Goal: Information Seeking & Learning: Learn about a topic

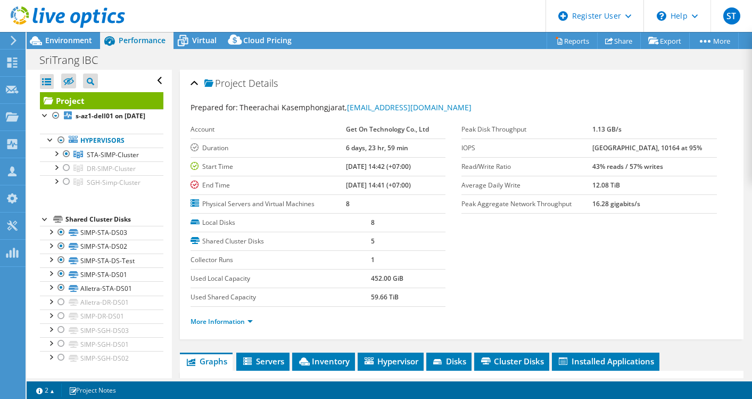
select select "USD"
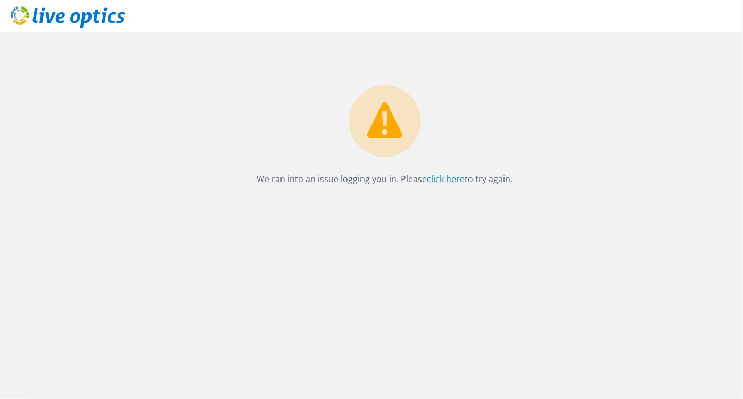
click at [439, 177] on link "click here" at bounding box center [446, 179] width 38 height 12
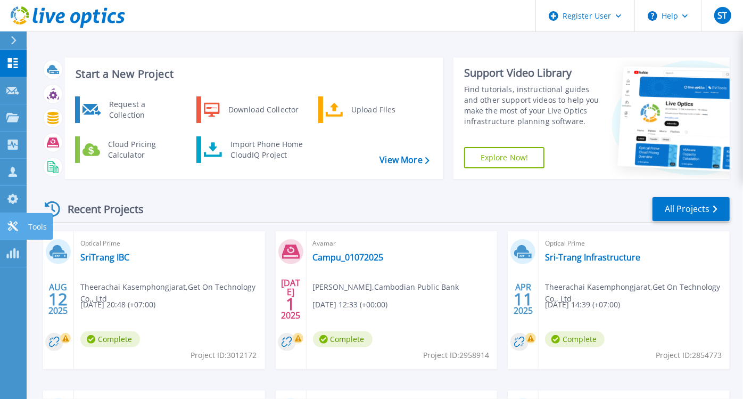
click at [14, 221] on icon at bounding box center [12, 226] width 13 height 10
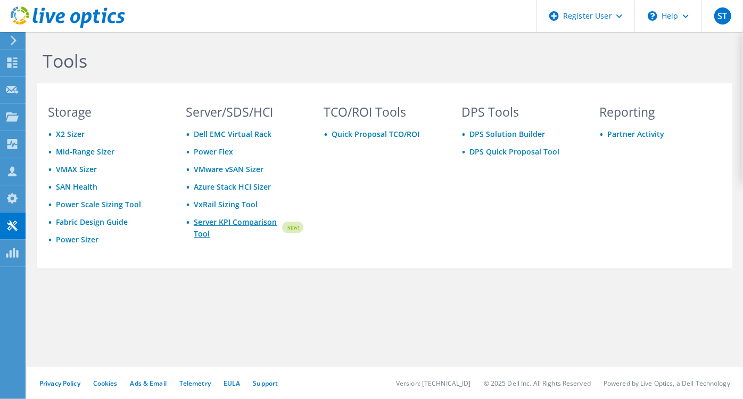
click at [238, 223] on link "Server KPI Comparison Tool" at bounding box center [237, 227] width 87 height 23
click at [11, 120] on use at bounding box center [12, 116] width 13 height 9
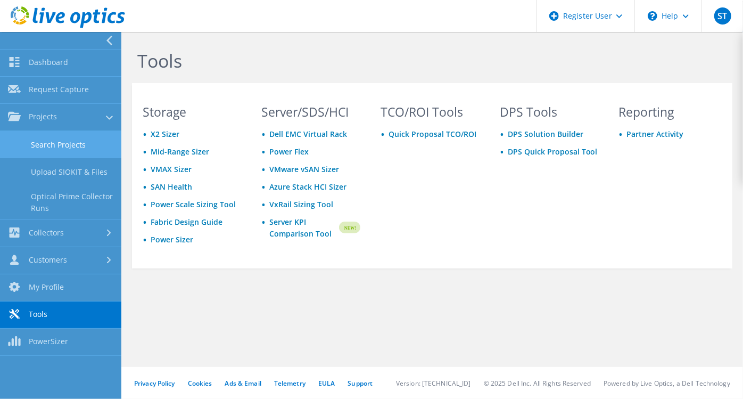
click at [80, 137] on link "Search Projects" at bounding box center [60, 144] width 121 height 27
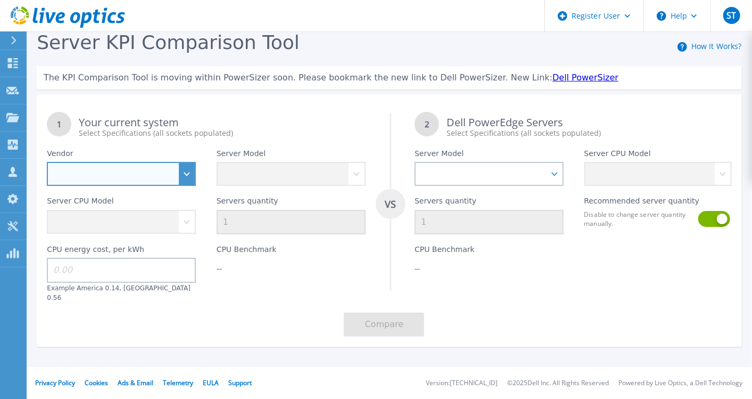
click at [184, 178] on select "Dell HPE Lenovo Supermicro" at bounding box center [121, 174] width 149 height 24
select select "HPE"
click at [47, 162] on select "Dell HPE Lenovo Supermicro" at bounding box center [121, 174] width 149 height 24
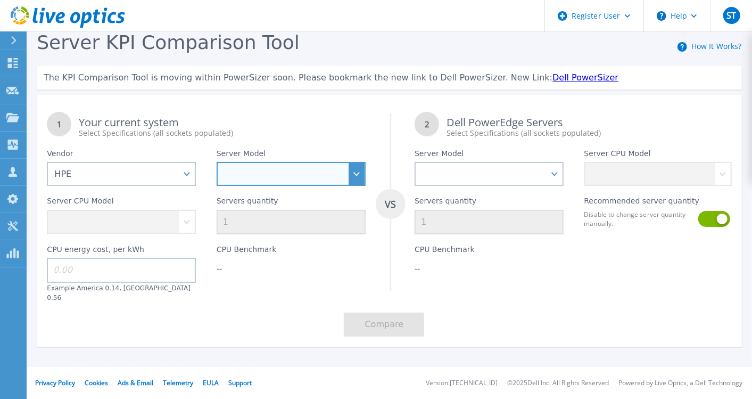
click at [281, 177] on select "Cloudline CL3150 Compute Scale-up Server 3200 DL110 DL145 DL20 DL320 DL325 DL34…" at bounding box center [291, 174] width 149 height 24
click at [362, 177] on select "Cloudline CL3150 Compute Scale-up Server 3200 DL110 DL145 DL20 DL320 DL325 DL34…" at bounding box center [291, 174] width 149 height 24
select select "ProLiant DL380"
click at [217, 162] on select "Cloudline CL3150 Compute Scale-up Server 3200 DL110 DL145 DL20 DL320 DL325 DL34…" at bounding box center [291, 174] width 149 height 24
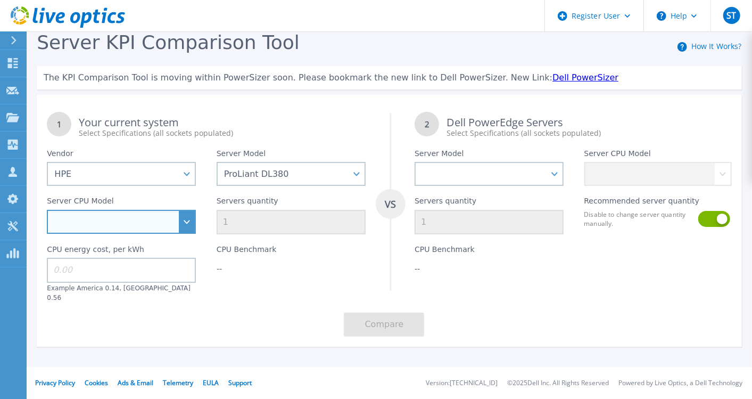
click at [184, 229] on select "Intel Xeon 5115 2.4GHz Intel Xeon 6126 2.6GHz Intel Xeon 5215L 2.5GHz Intel Xeo…" at bounding box center [121, 222] width 149 height 24
click at [187, 226] on select "Intel Xeon 5115 2.4GHz Intel Xeon 6126 2.6GHz Intel Xeon 5215L 2.5GHz Intel Xeo…" at bounding box center [121, 222] width 149 height 24
select select "311397"
click at [47, 210] on select "Intel Xeon 5115 2.4GHz Intel Xeon 6126 2.6GHz Intel Xeon 5215L 2.5GHz Intel Xeo…" at bounding box center [121, 222] width 149 height 24
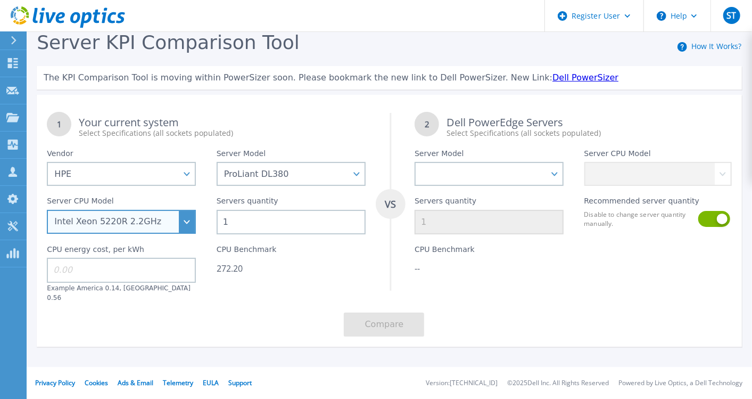
click at [187, 223] on select "Intel Xeon 5115 2.4GHz Intel Xeon 6126 2.6GHz Intel Xeon 5215L 2.5GHz Intel Xeo…" at bounding box center [121, 222] width 149 height 24
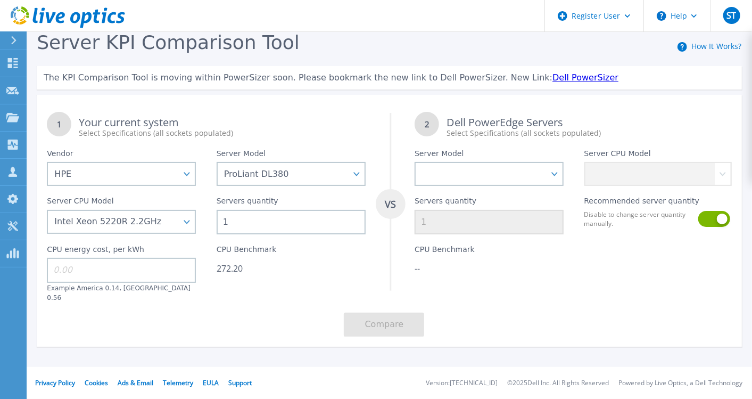
click at [253, 221] on input "1" at bounding box center [291, 222] width 149 height 24
type input "2"
click at [276, 303] on div "1 Your current system Select Specifications (all sockets populated) VS 2 Dell P…" at bounding box center [389, 224] width 705 height 245
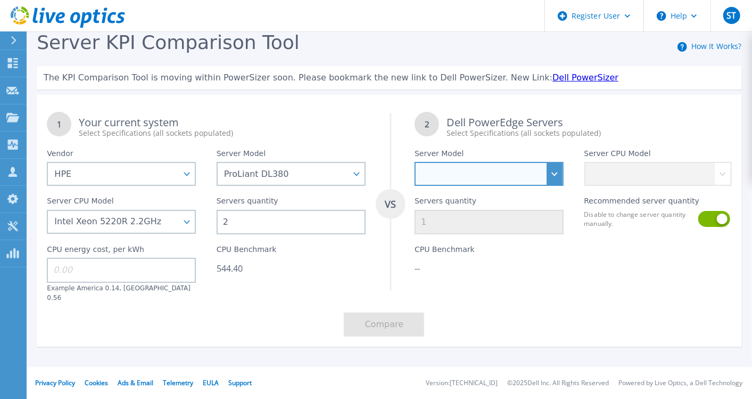
click at [514, 181] on select "PowerEdge C6520 PowerEdge C6525 PowerEdge HS5610 PowerEdge HS5620 PowerEdge R24…" at bounding box center [489, 174] width 149 height 24
select select "PowerEdge R660"
click at [415, 162] on select "PowerEdge C6520 PowerEdge C6525 PowerEdge HS5610 PowerEdge HS5620 PowerEdge R24…" at bounding box center [489, 174] width 149 height 24
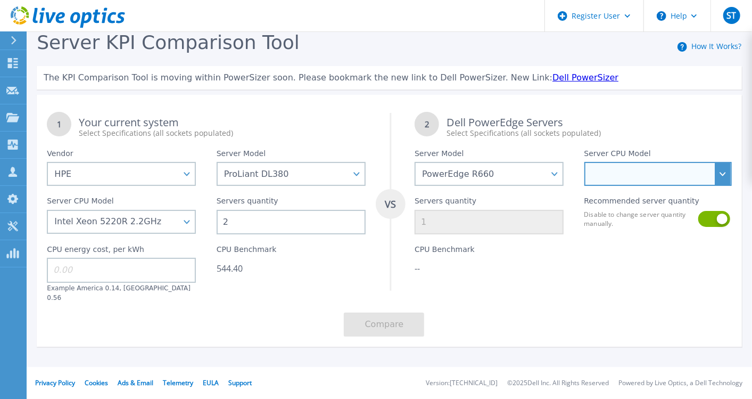
click at [725, 179] on select "Intel Xeon Gold 6414U 2GHz Intel Xeon Gold 6430 2.1GHz Intel Xeon Gold 6454S 2.…" at bounding box center [657, 174] width 147 height 24
click at [722, 180] on select "Intel Xeon Gold 6414U 2GHz Intel Xeon Gold 6430 2.1GHz Intel Xeon Gold 6454S 2.…" at bounding box center [657, 174] width 147 height 24
select select "313261"
click at [584, 162] on select "Intel Xeon Gold 6414U 2GHz Intel Xeon Gold 6430 2.1GHz Intel Xeon Gold 6454S 2.…" at bounding box center [657, 174] width 147 height 24
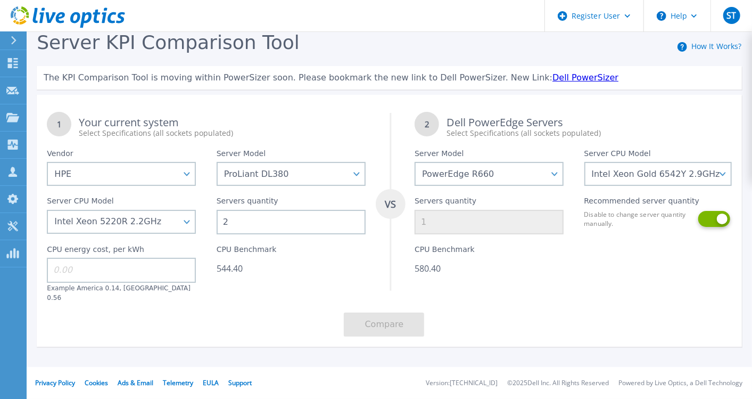
click at [710, 221] on button at bounding box center [712, 219] width 29 height 16
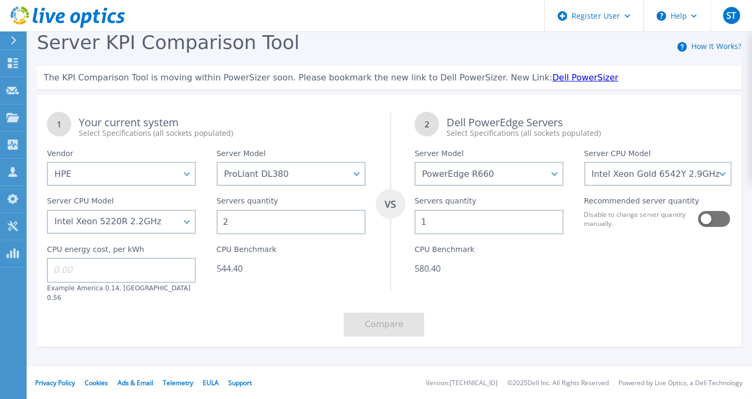
click at [435, 223] on input "1" at bounding box center [489, 222] width 149 height 24
type input "2"
click at [486, 291] on div "CPU Benchmark 1,160.80" at bounding box center [488, 268] width 169 height 68
click at [136, 270] on input at bounding box center [121, 270] width 149 height 24
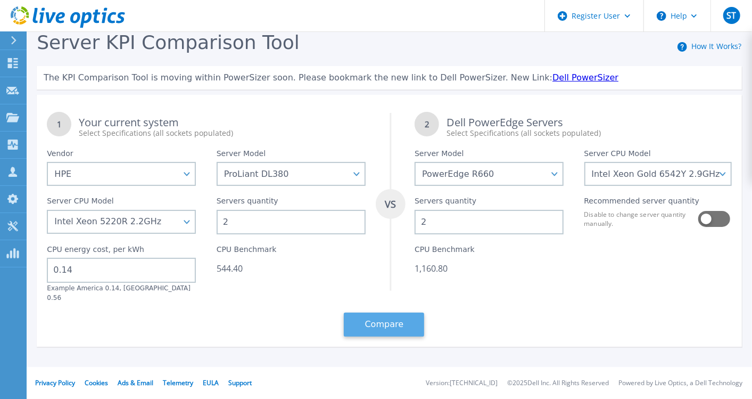
click at [383, 316] on button "Compare" at bounding box center [384, 324] width 80 height 24
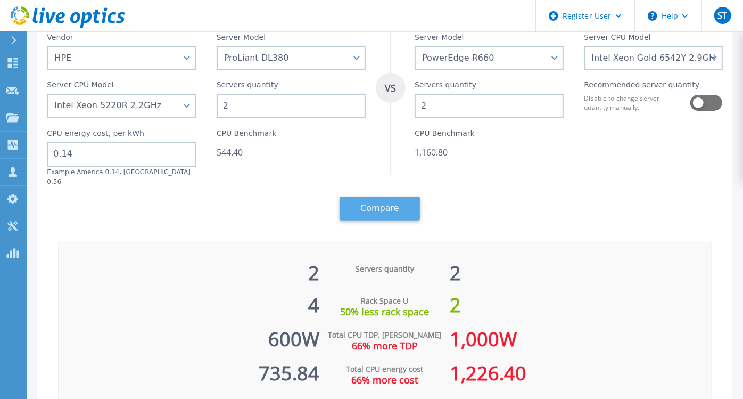
scroll to position [105, 0]
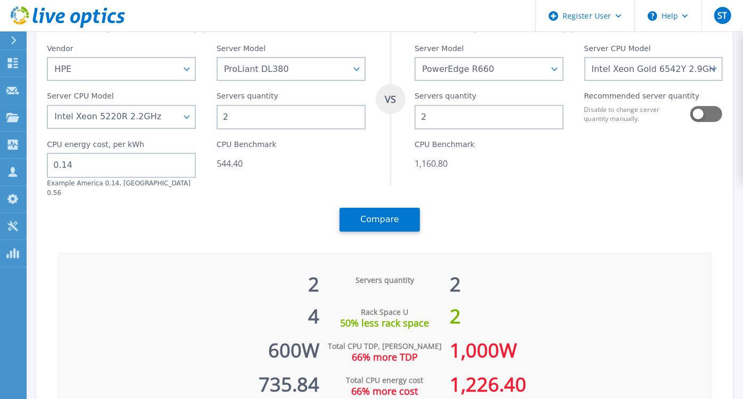
click at [110, 164] on input "0.14" at bounding box center [121, 165] width 149 height 24
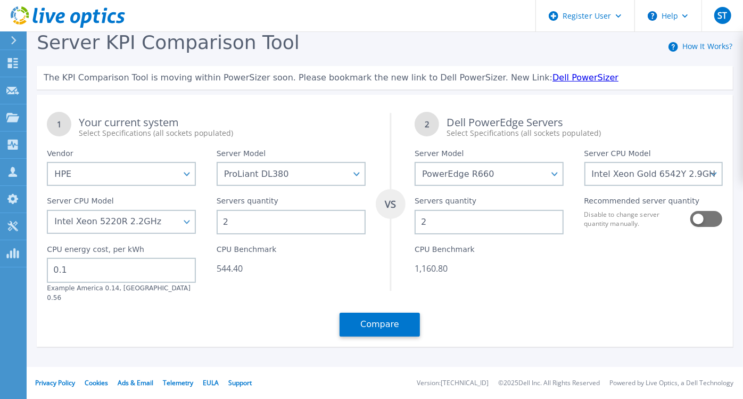
scroll to position [0, 0]
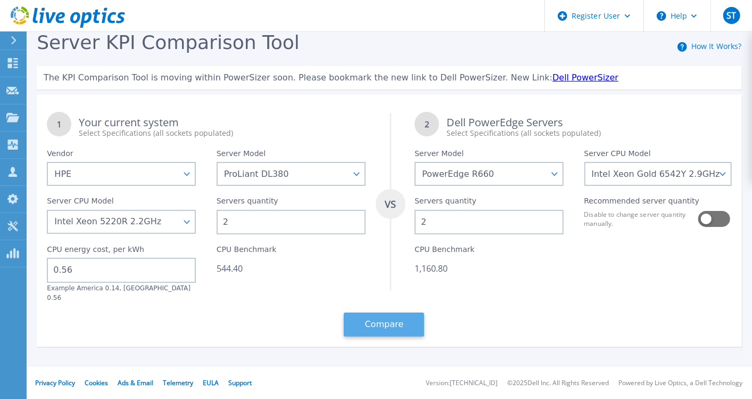
click at [368, 326] on button "Compare" at bounding box center [384, 324] width 80 height 24
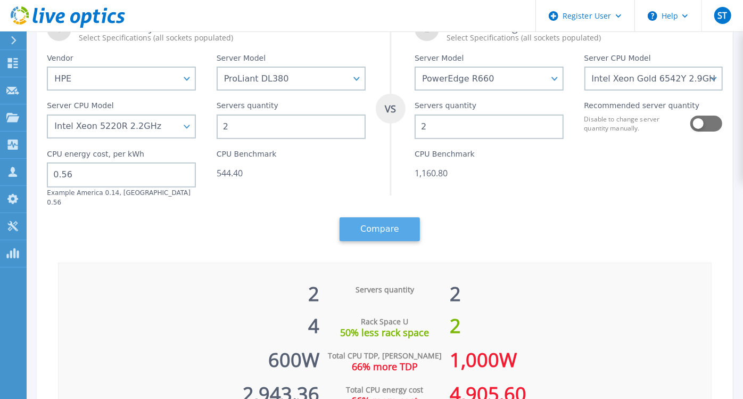
scroll to position [94, 0]
click at [121, 172] on input "0.56" at bounding box center [121, 175] width 149 height 24
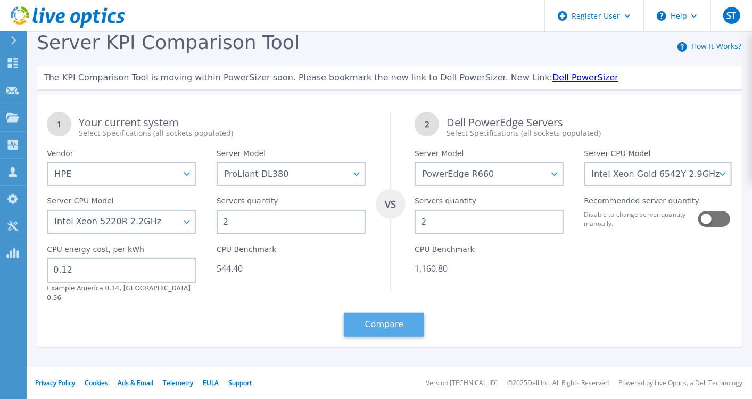
type input "0.12"
click at [387, 317] on button "Compare" at bounding box center [384, 324] width 80 height 24
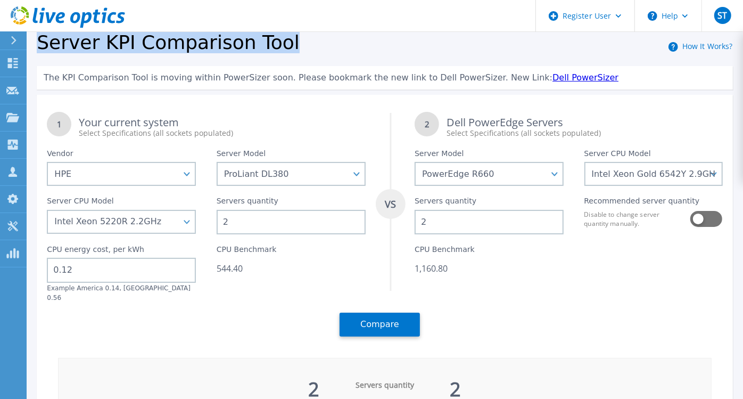
drag, startPoint x: 261, startPoint y: 45, endPoint x: 39, endPoint y: 43, distance: 221.9
click at [39, 43] on div "Server KPI Comparison Tool How It Works?" at bounding box center [385, 44] width 696 height 26
copy span "Server KPI Comparison Tool"
click at [722, 47] on link "How It Works?" at bounding box center [707, 46] width 51 height 10
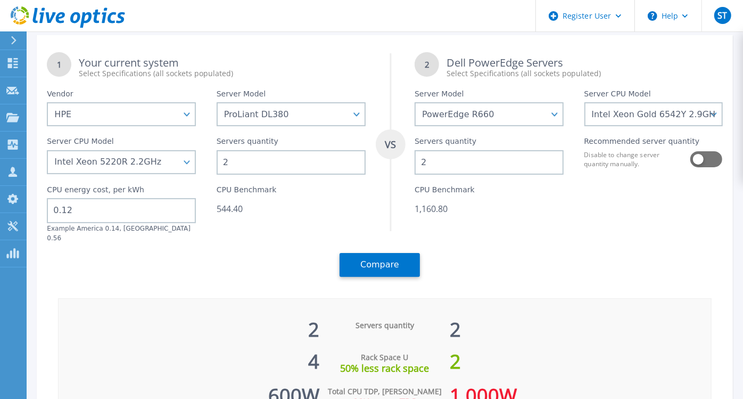
scroll to position [37, 0]
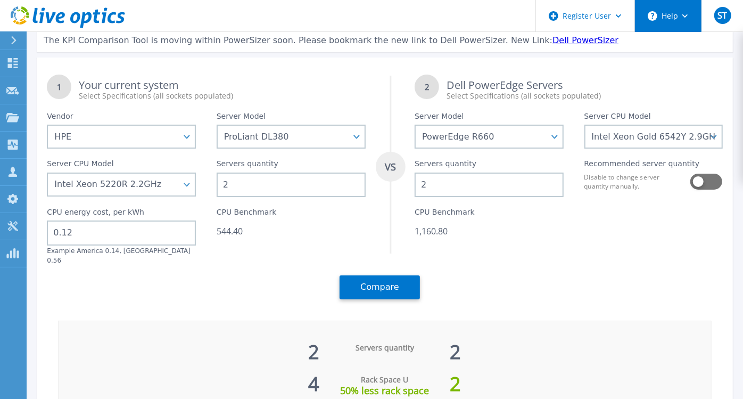
click at [655, 15] on circle at bounding box center [653, 16] width 10 height 10
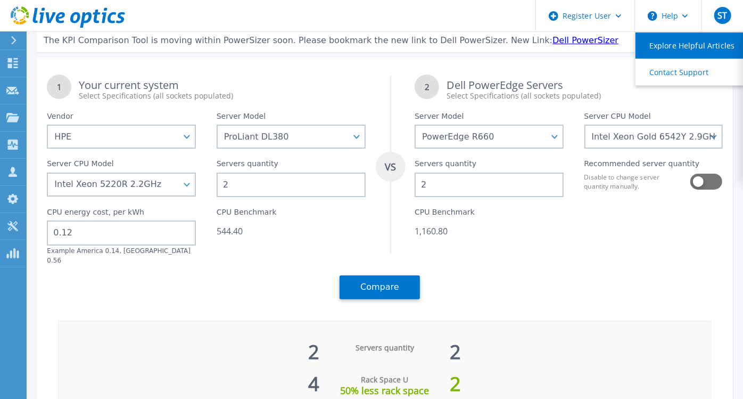
click at [678, 50] on link "Explore Helpful Articles" at bounding box center [694, 45] width 119 height 26
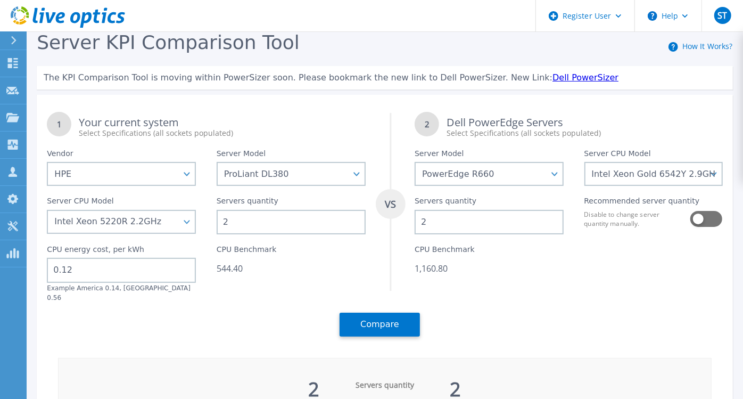
click at [585, 45] on div "Server KPI Comparison Tool How It Works?" at bounding box center [385, 44] width 696 height 26
click at [235, 339] on div "1 Your current system Select Specifications (all sockets populated) VS 2 Dell P…" at bounding box center [385, 319] width 696 height 449
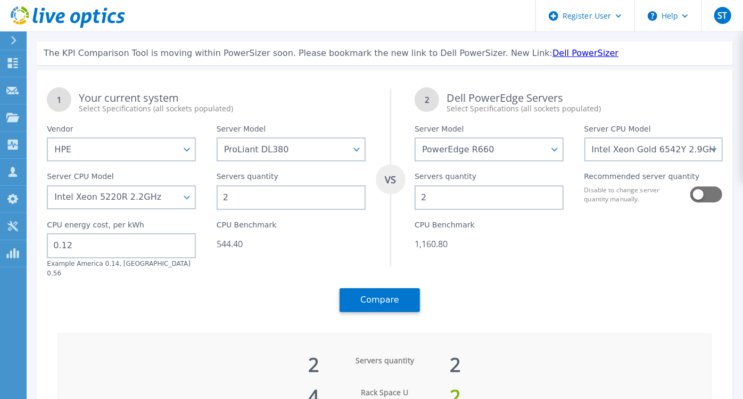
scroll to position [23, 0]
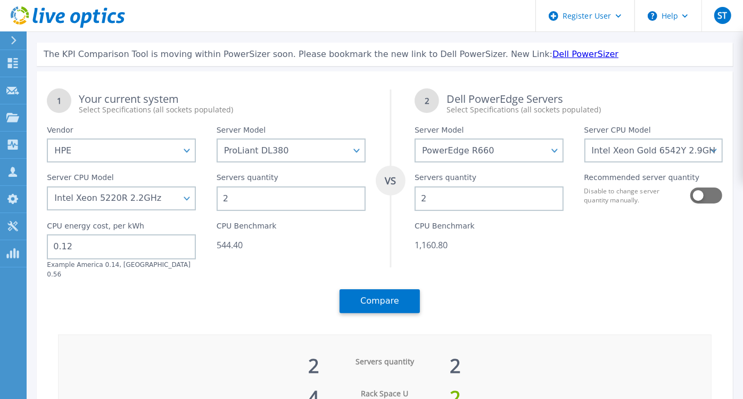
click at [552, 56] on link "Dell PowerSizer" at bounding box center [585, 54] width 66 height 10
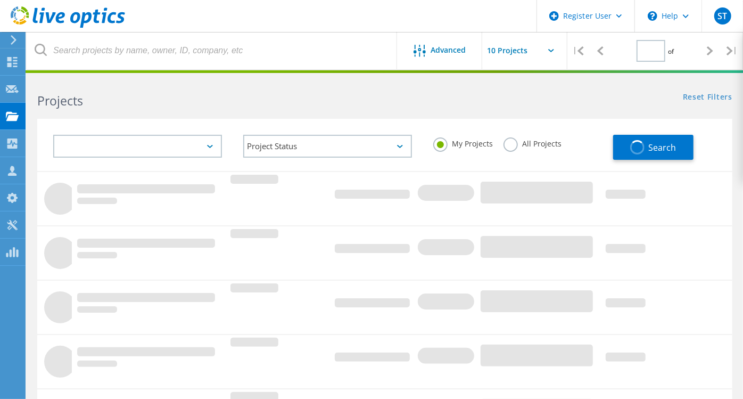
type input "1"
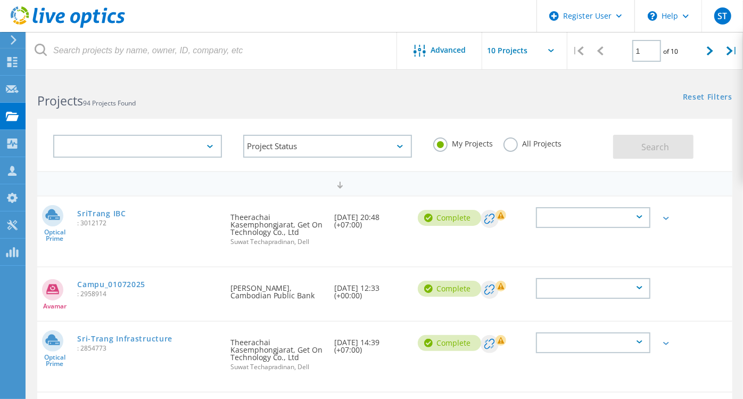
scroll to position [9, 0]
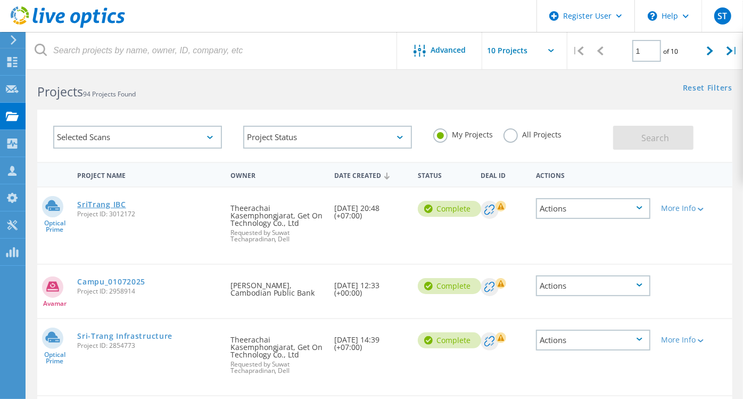
click at [115, 201] on link "SriTrang IBC" at bounding box center [101, 204] width 48 height 7
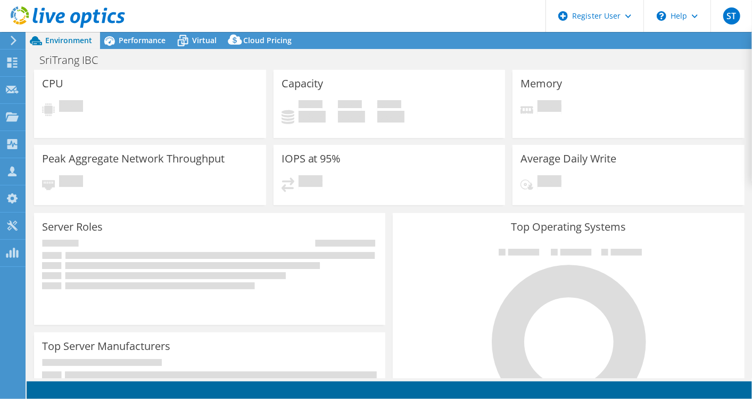
select select "USD"
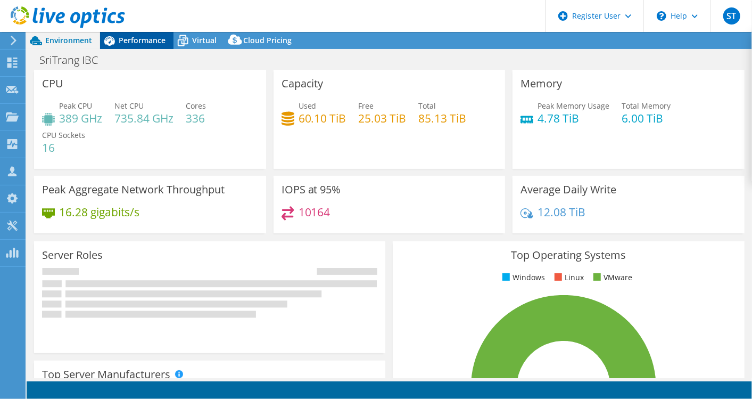
click at [130, 40] on span "Performance" at bounding box center [142, 40] width 47 height 10
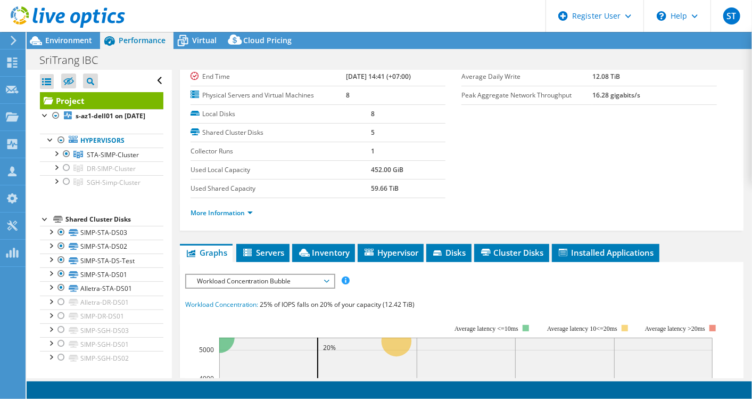
scroll to position [117, 0]
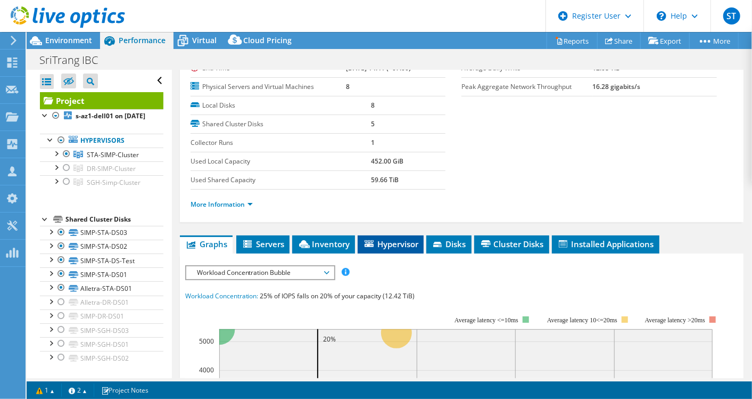
click at [382, 242] on span "Hypervisor" at bounding box center [390, 243] width 55 height 11
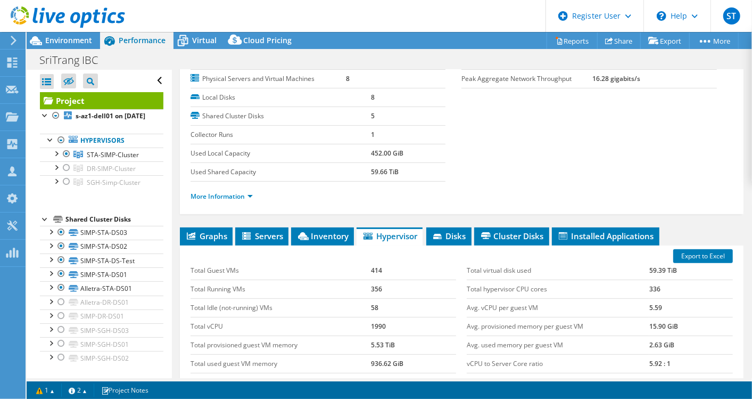
scroll to position [115, 0]
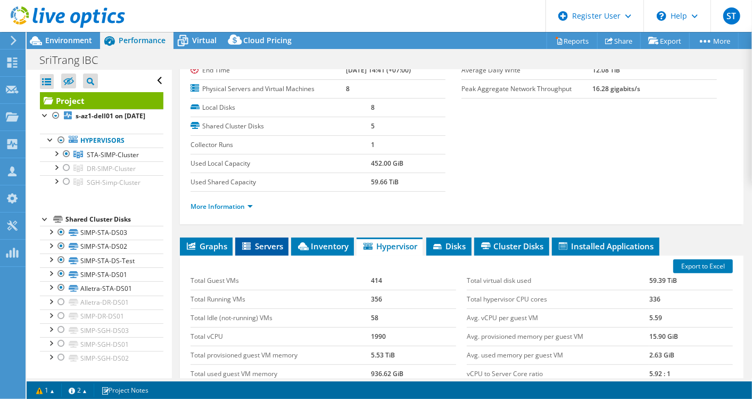
click at [257, 247] on span "Servers" at bounding box center [262, 246] width 43 height 11
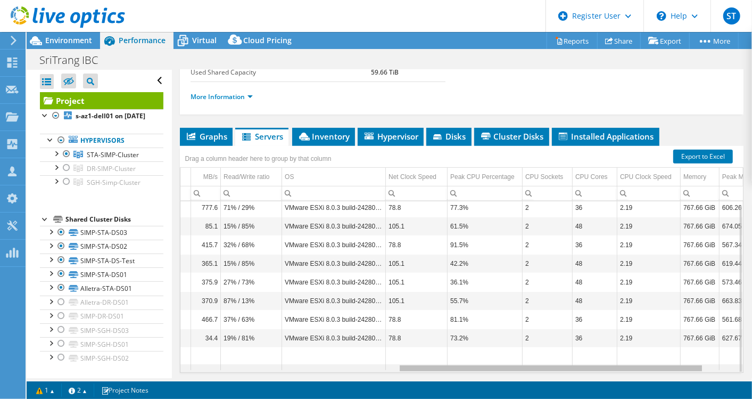
scroll to position [0, 453]
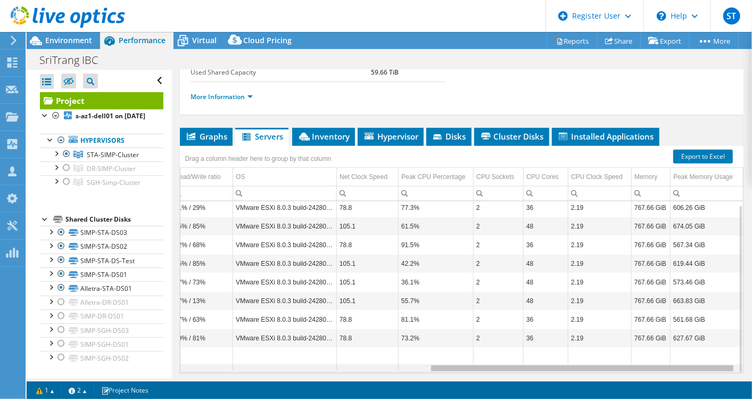
drag, startPoint x: 441, startPoint y: 367, endPoint x: 754, endPoint y: 333, distance: 315.3
click at [751, 333] on html "ST Dell User Suwat Techapradinan [EMAIL_ADDRESS][DOMAIN_NAME] Dell My Profile L…" at bounding box center [376, 199] width 752 height 399
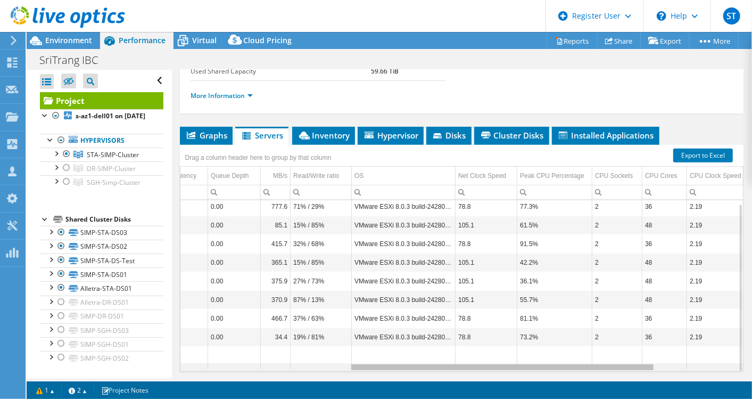
scroll to position [3, 307]
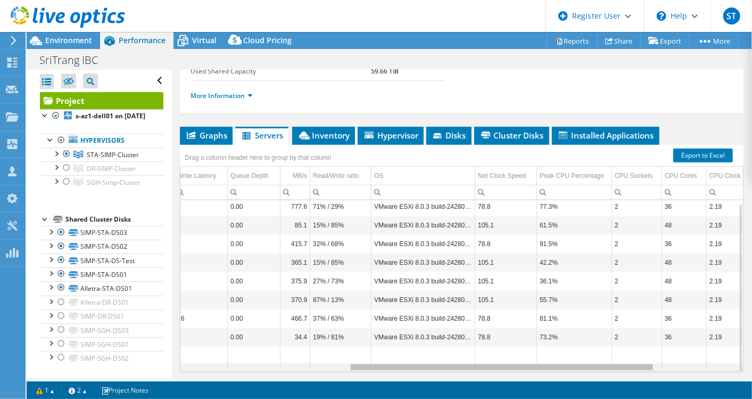
drag, startPoint x: 588, startPoint y: 364, endPoint x: 506, endPoint y: 367, distance: 82.5
click at [506, 367] on body "ST Dell User Suwat Techapradinan [EMAIL_ADDRESS][DOMAIN_NAME] Dell My Profile L…" at bounding box center [376, 199] width 752 height 399
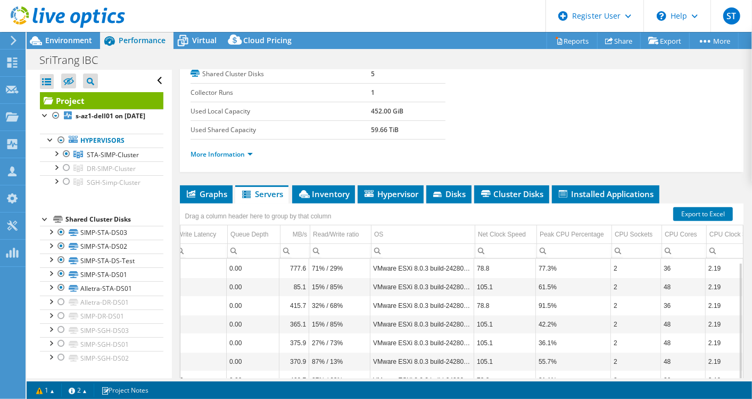
scroll to position [0, 0]
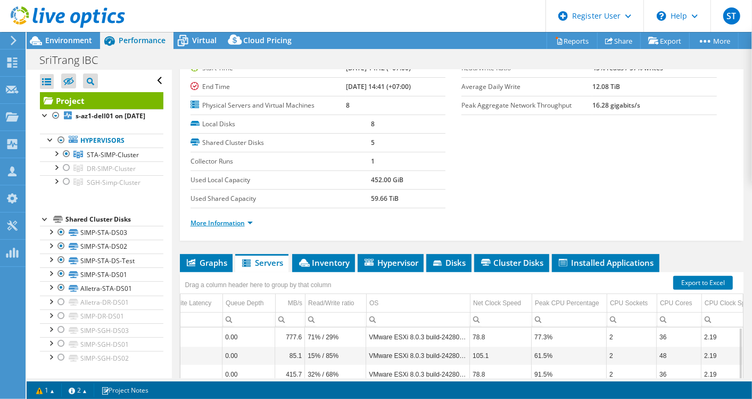
click at [237, 219] on link "More Information" at bounding box center [221, 222] width 62 height 9
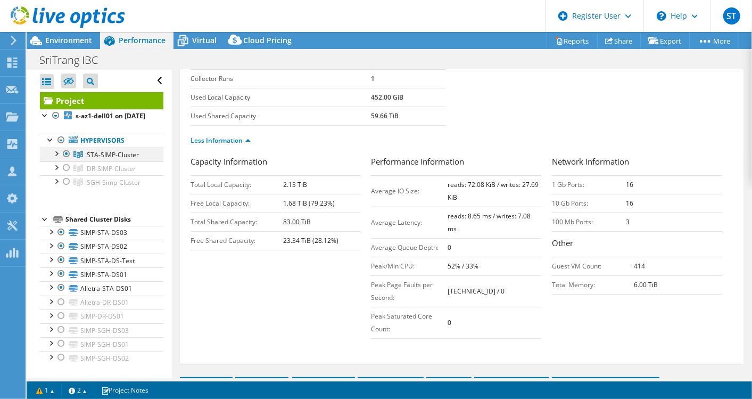
click at [56, 158] on div at bounding box center [56, 152] width 11 height 11
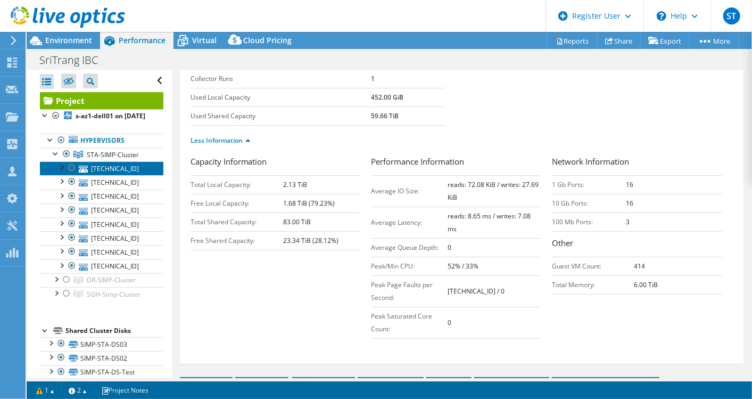
click at [104, 175] on link "[TECHNICAL_ID]" at bounding box center [101, 168] width 123 height 14
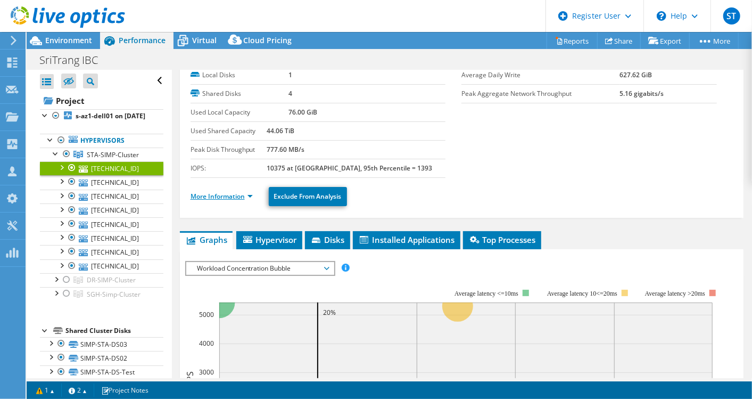
click at [236, 196] on link "More Information" at bounding box center [221, 196] width 62 height 9
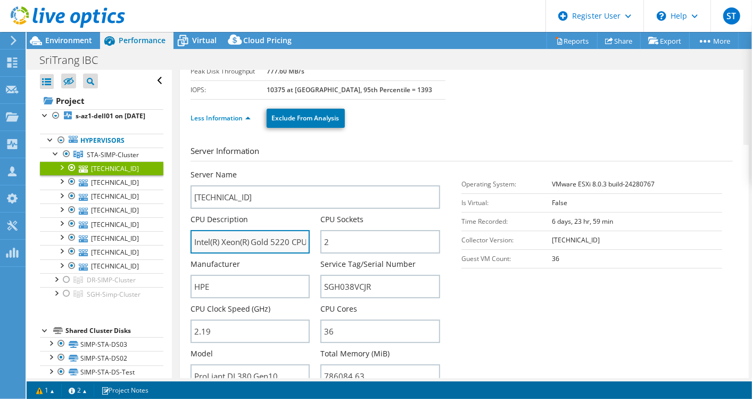
click at [283, 240] on input "Intel(R) Xeon(R) Gold 5220 CPU @ 2.20GHz 2.19 GHz" at bounding box center [250, 241] width 120 height 23
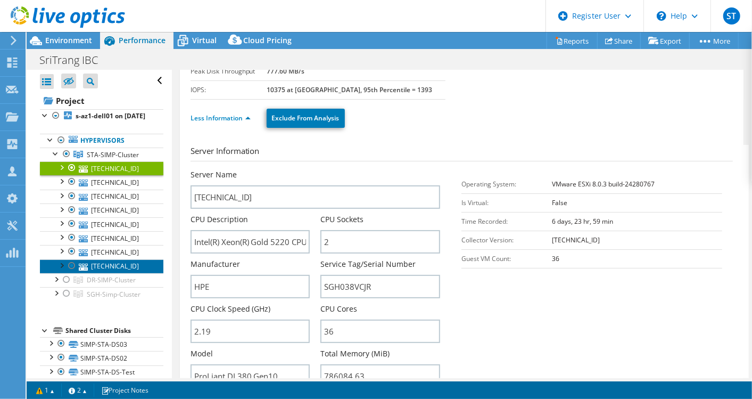
click at [122, 273] on link "[TECHNICAL_ID]" at bounding box center [101, 266] width 123 height 14
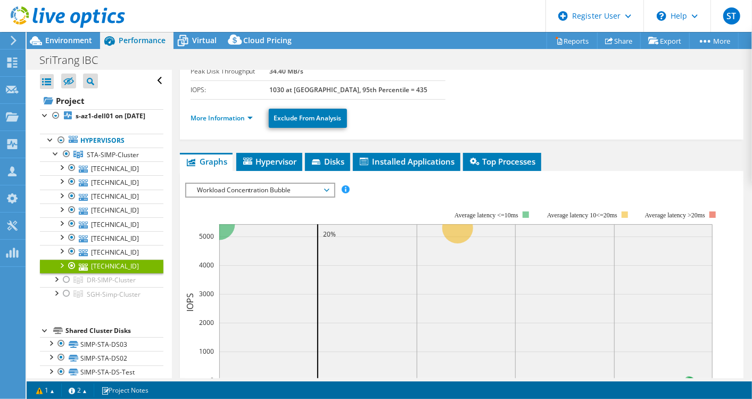
click at [233, 112] on li "More Information" at bounding box center [224, 118] width 69 height 12
click at [230, 114] on link "More Information" at bounding box center [221, 117] width 62 height 9
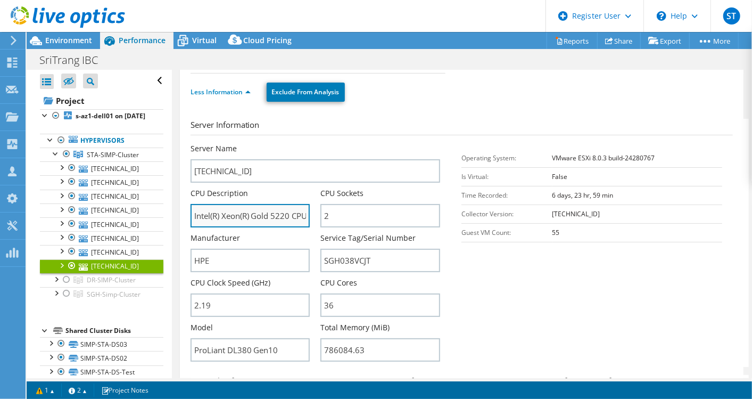
click at [249, 217] on input "Intel(R) Xeon(R) Gold 5220 CPU @ 2.20GHz 2.19 GHz" at bounding box center [250, 215] width 120 height 23
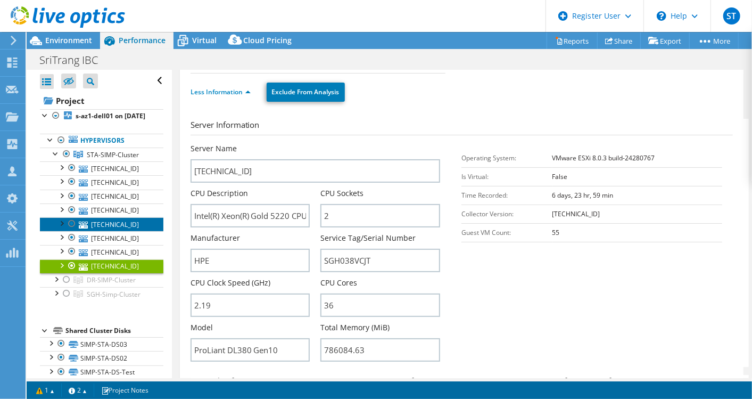
click at [100, 231] on link "[TECHNICAL_ID]" at bounding box center [101, 224] width 123 height 14
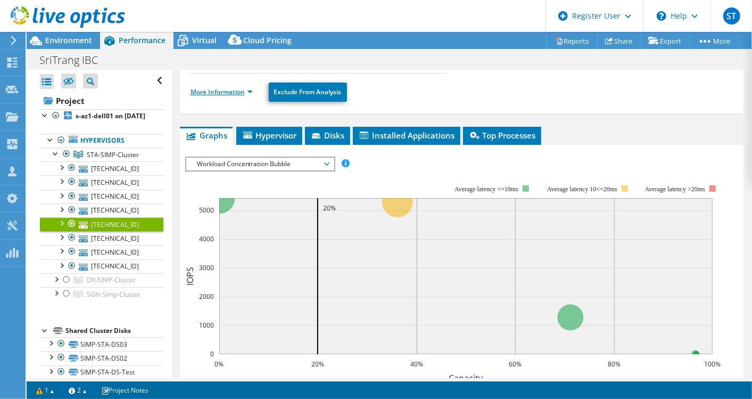
click at [229, 87] on link "More Information" at bounding box center [221, 91] width 62 height 9
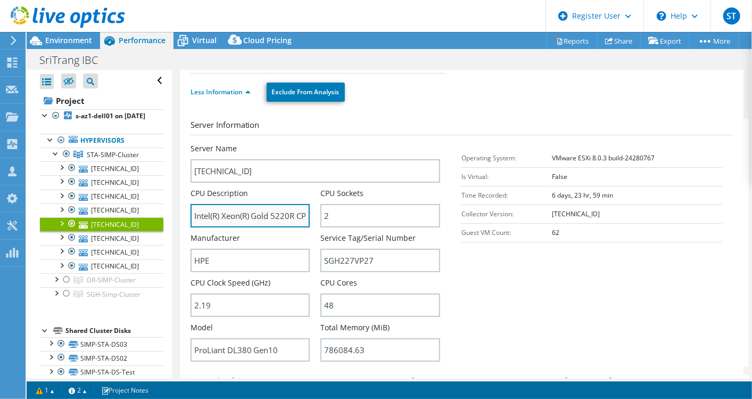
click at [279, 213] on input "Intel(R) Xeon(R) Gold 5220R CPU @ 2.20GHz 2.19 GHz" at bounding box center [250, 215] width 120 height 23
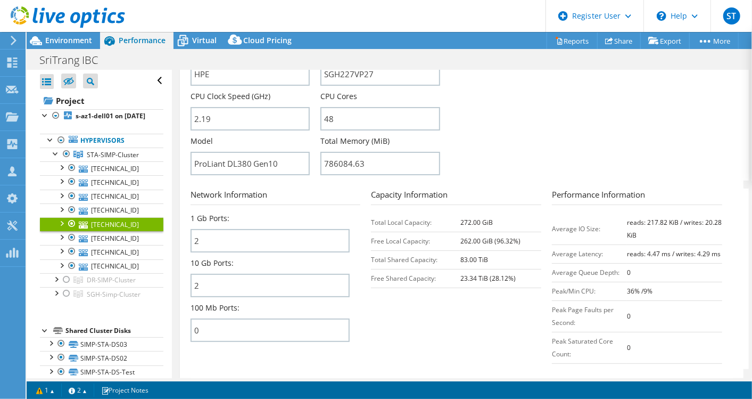
scroll to position [345, 0]
